Goal: Task Accomplishment & Management: Use online tool/utility

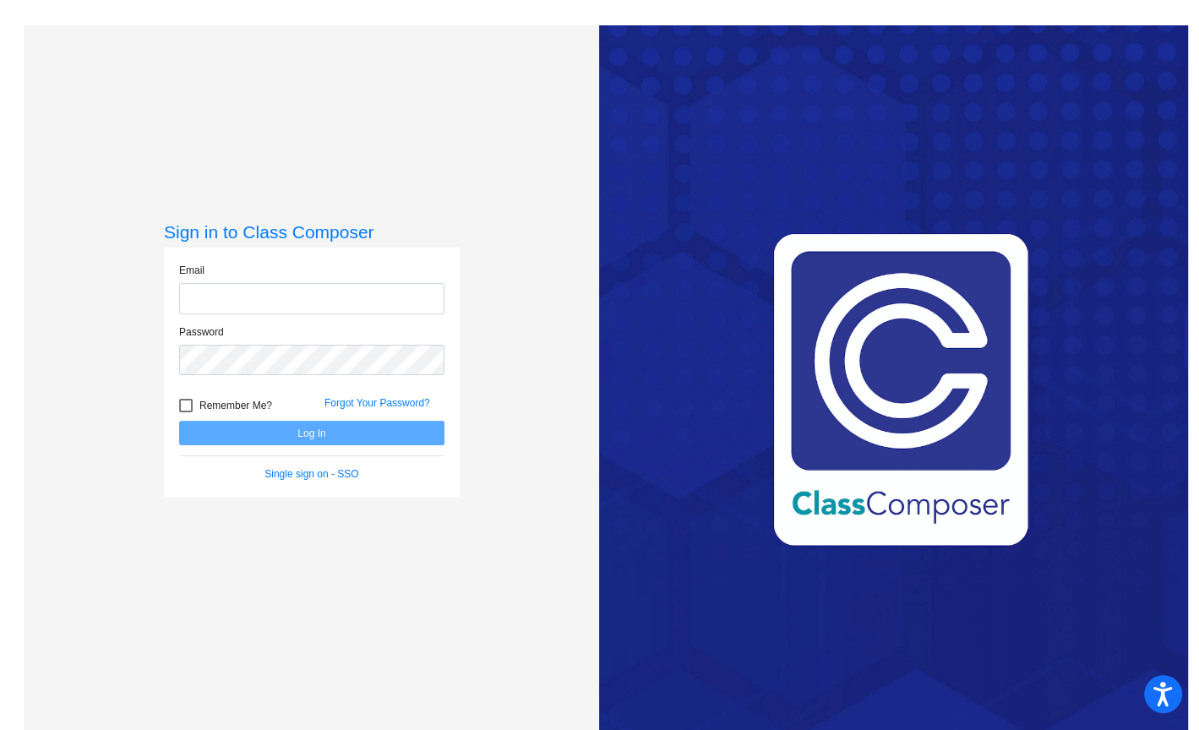
click at [366, 303] on input "email" at bounding box center [311, 298] width 265 height 31
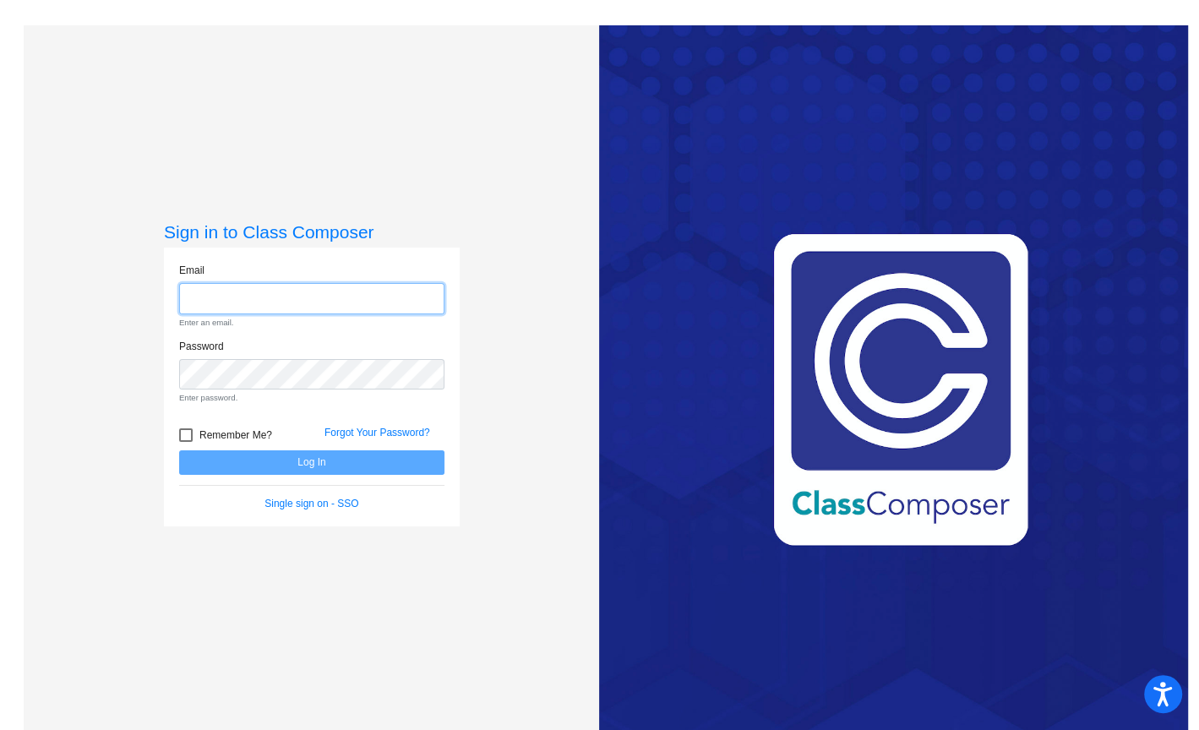
type input "[PERSON_NAME][EMAIL_ADDRESS][DOMAIN_NAME]"
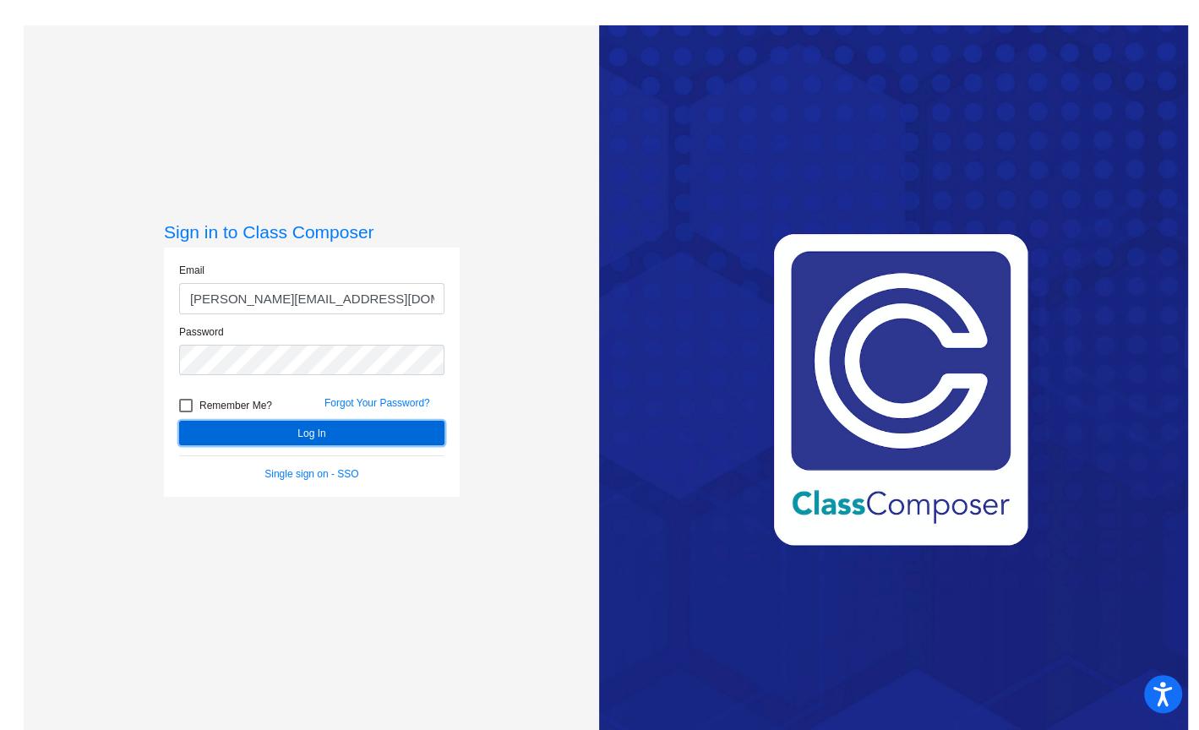
click at [389, 436] on button "Log In" at bounding box center [311, 433] width 265 height 24
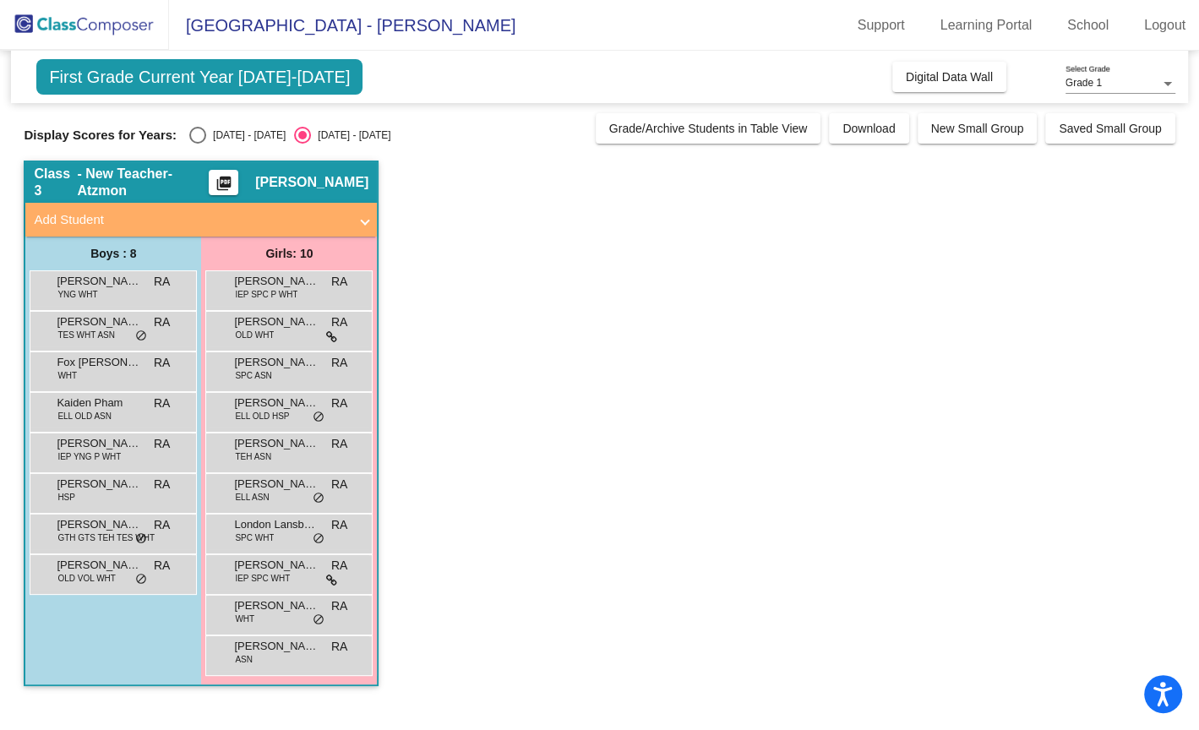
click at [193, 140] on div "Select an option" at bounding box center [197, 135] width 17 height 17
click at [197, 144] on input "[DATE] - [DATE]" at bounding box center [197, 144] width 1 height 1
radio input "true"
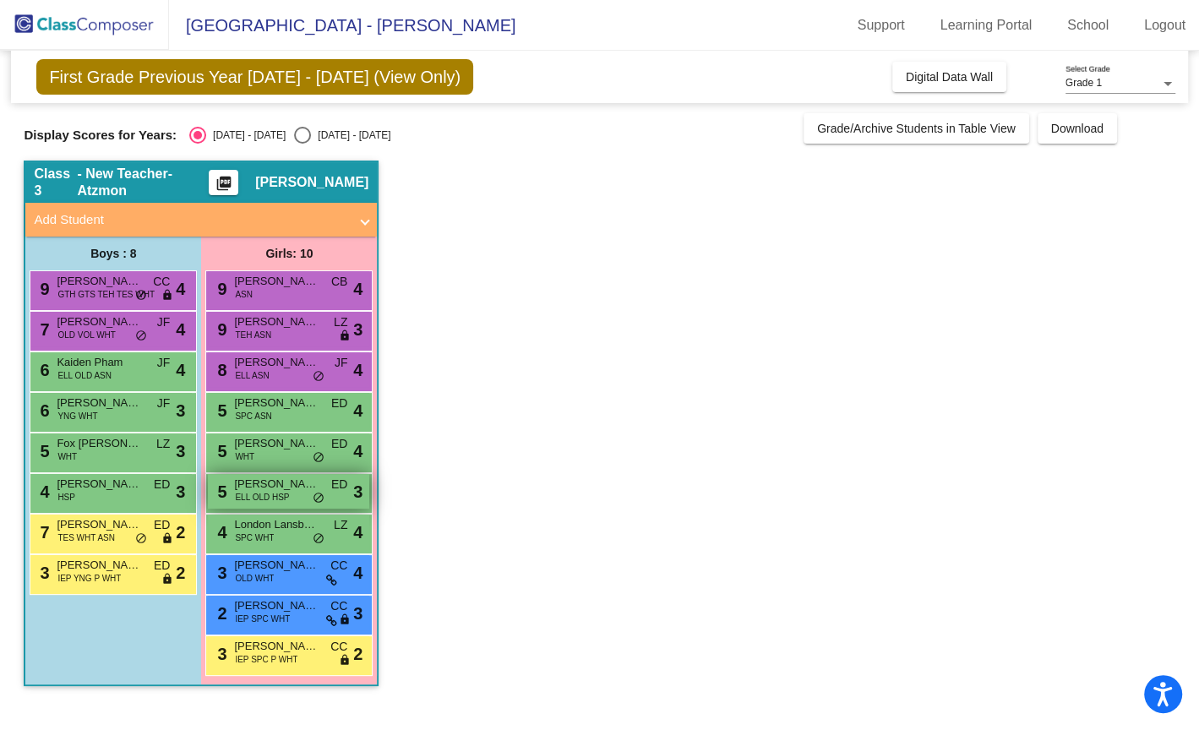
click at [247, 491] on span "ELL OLD HSP" at bounding box center [262, 497] width 54 height 13
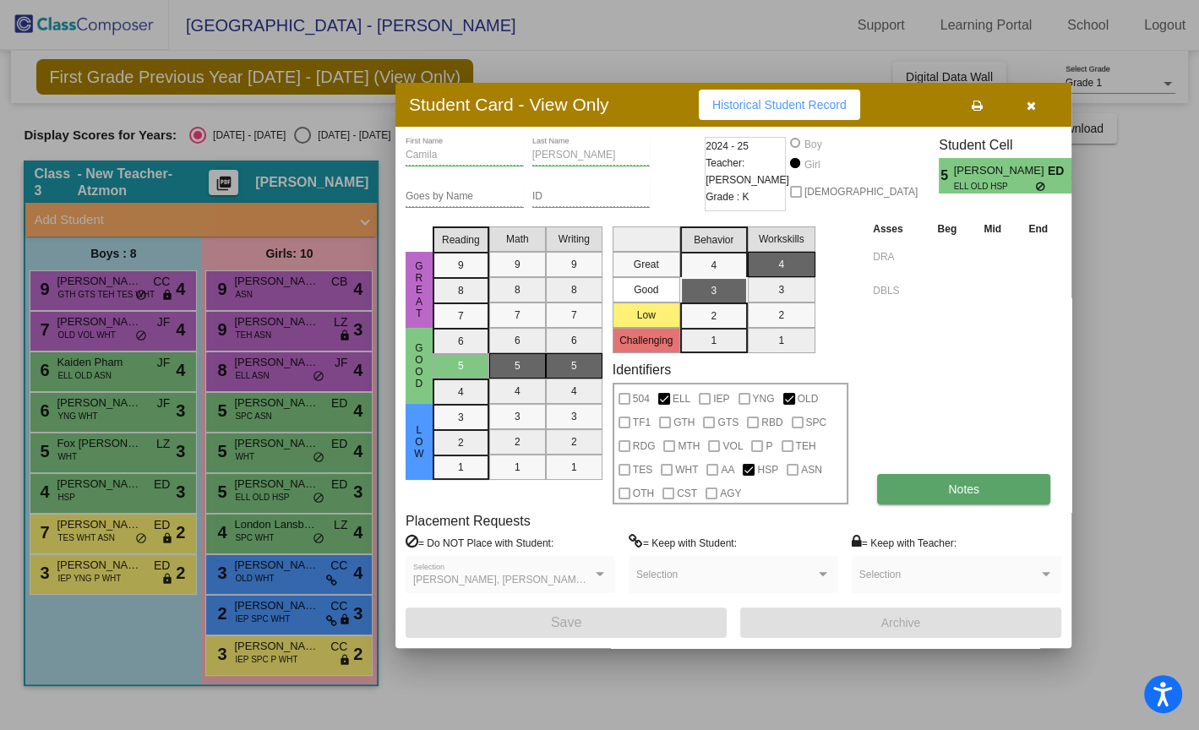
click at [1016, 482] on button "Notes" at bounding box center [963, 489] width 173 height 30
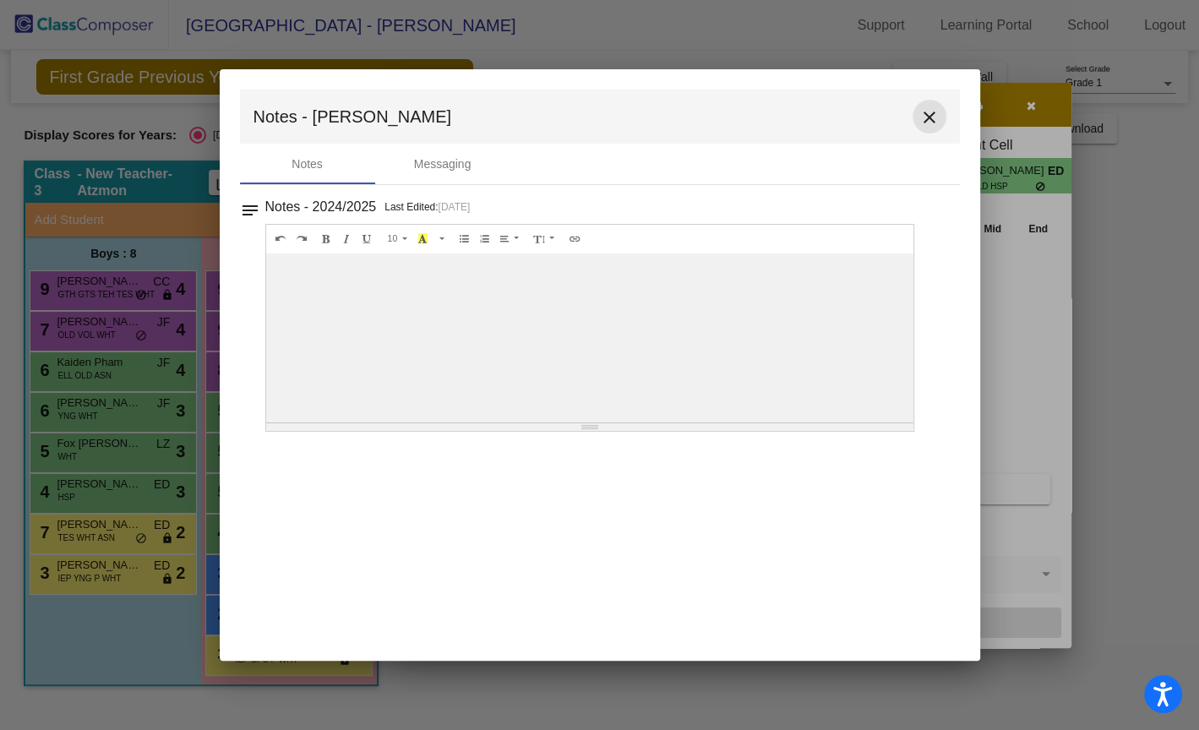
click at [927, 109] on mat-icon "close" at bounding box center [929, 117] width 20 height 20
